Goal: Communication & Community: Answer question/provide support

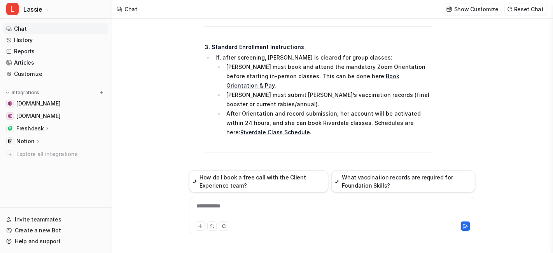
scroll to position [757, 0]
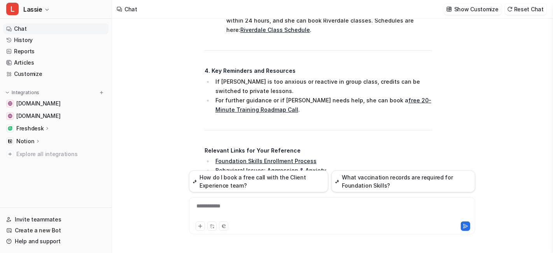
click at [33, 30] on link "Chat" at bounding box center [55, 28] width 105 height 11
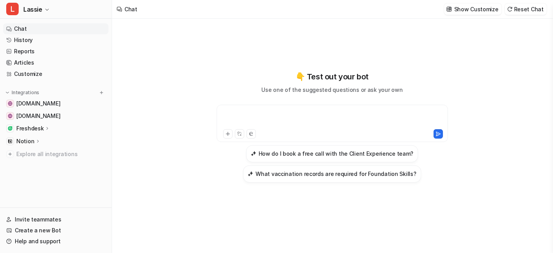
click at [246, 114] on div at bounding box center [332, 119] width 228 height 18
paste div
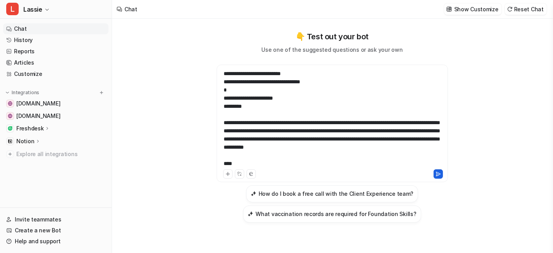
click at [439, 175] on icon at bounding box center [437, 173] width 5 height 5
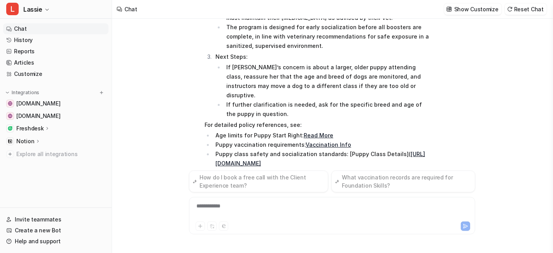
scroll to position [240, 0]
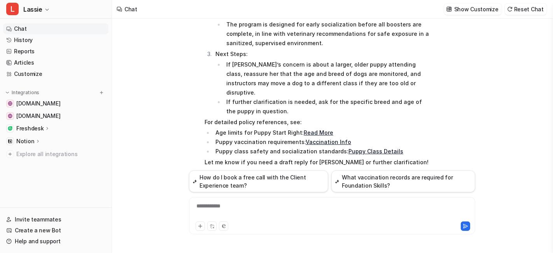
click at [313, 129] on link "Read More" at bounding box center [319, 132] width 30 height 7
click at [230, 210] on div at bounding box center [332, 211] width 283 height 18
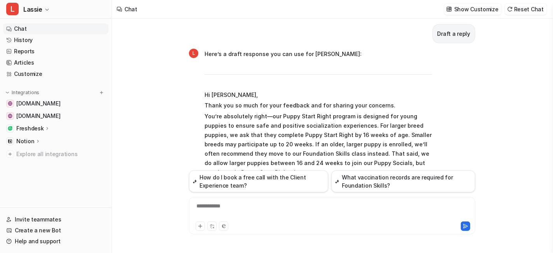
scroll to position [415, 0]
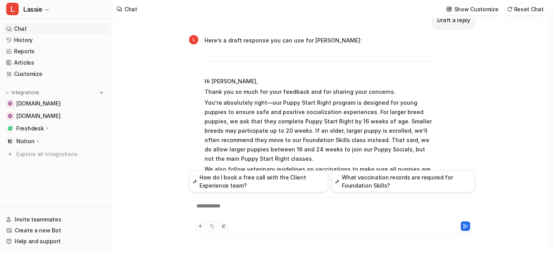
drag, startPoint x: 204, startPoint y: 82, endPoint x: 332, endPoint y: 89, distance: 127.4
drag, startPoint x: 209, startPoint y: 80, endPoint x: 264, endPoint y: 82, distance: 54.8
click at [265, 98] on p "You’re absolutely right—our Puppy Start Right program is designed for young pup…" at bounding box center [317, 130] width 227 height 65
click at [202, 84] on div "L Here’s a draft response you can use for [PERSON_NAME]: Hi [PERSON_NAME], Than…" at bounding box center [310, 149] width 243 height 230
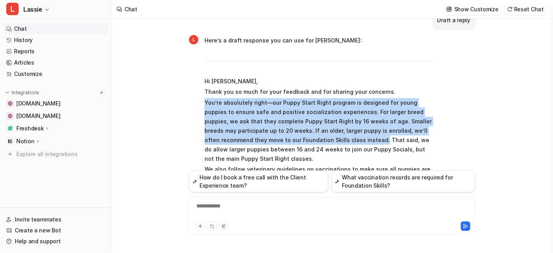
drag, startPoint x: 218, startPoint y: 80, endPoint x: 330, endPoint y: 121, distance: 119.0
click at [331, 119] on div "L Here’s a draft response you can use for [PERSON_NAME]: Hi [PERSON_NAME], Than…" at bounding box center [310, 149] width 243 height 230
copy p "You’re absolutely right—our Puppy Start Right program is designed for young pup…"
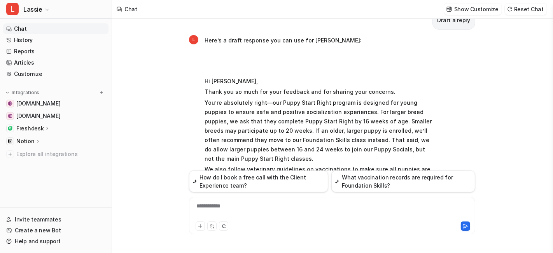
scroll to position [458, 0]
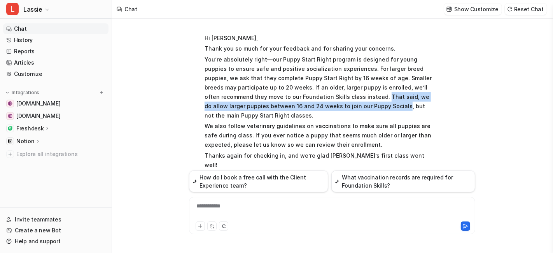
drag, startPoint x: 332, startPoint y: 77, endPoint x: 337, endPoint y: 87, distance: 11.1
click at [337, 87] on p "You’re absolutely right—our Puppy Start Right program is designed for young pup…" at bounding box center [317, 87] width 227 height 65
copy p "That said, we do allow larger puppies between 16 and 24 weeks to join our Puppy…"
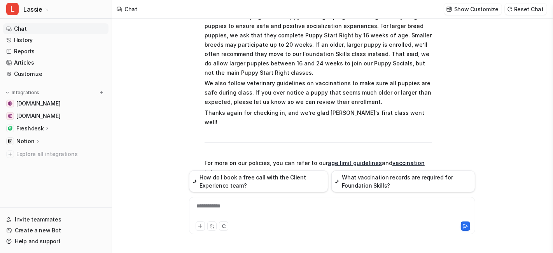
scroll to position [458, 0]
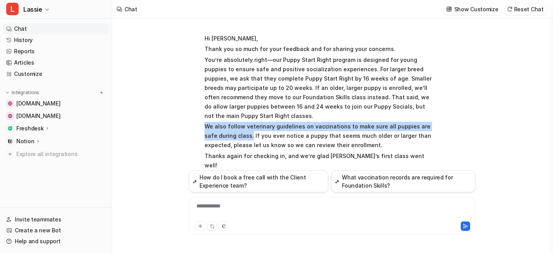
drag, startPoint x: 204, startPoint y: 105, endPoint x: 238, endPoint y: 118, distance: 36.3
click at [238, 118] on div "L Here’s a draft response you can use for [PERSON_NAME]: Hi [PERSON_NAME], Than…" at bounding box center [310, 106] width 243 height 230
copy p "We also follow veterinary guidelines on vaccinations to make sure all puppies a…"
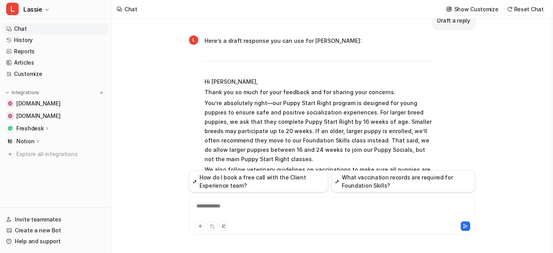
scroll to position [501, 0]
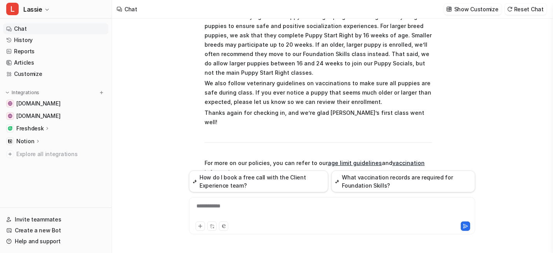
click at [228, 209] on div "**********" at bounding box center [332, 211] width 283 height 18
